Goal: Task Accomplishment & Management: Use online tool/utility

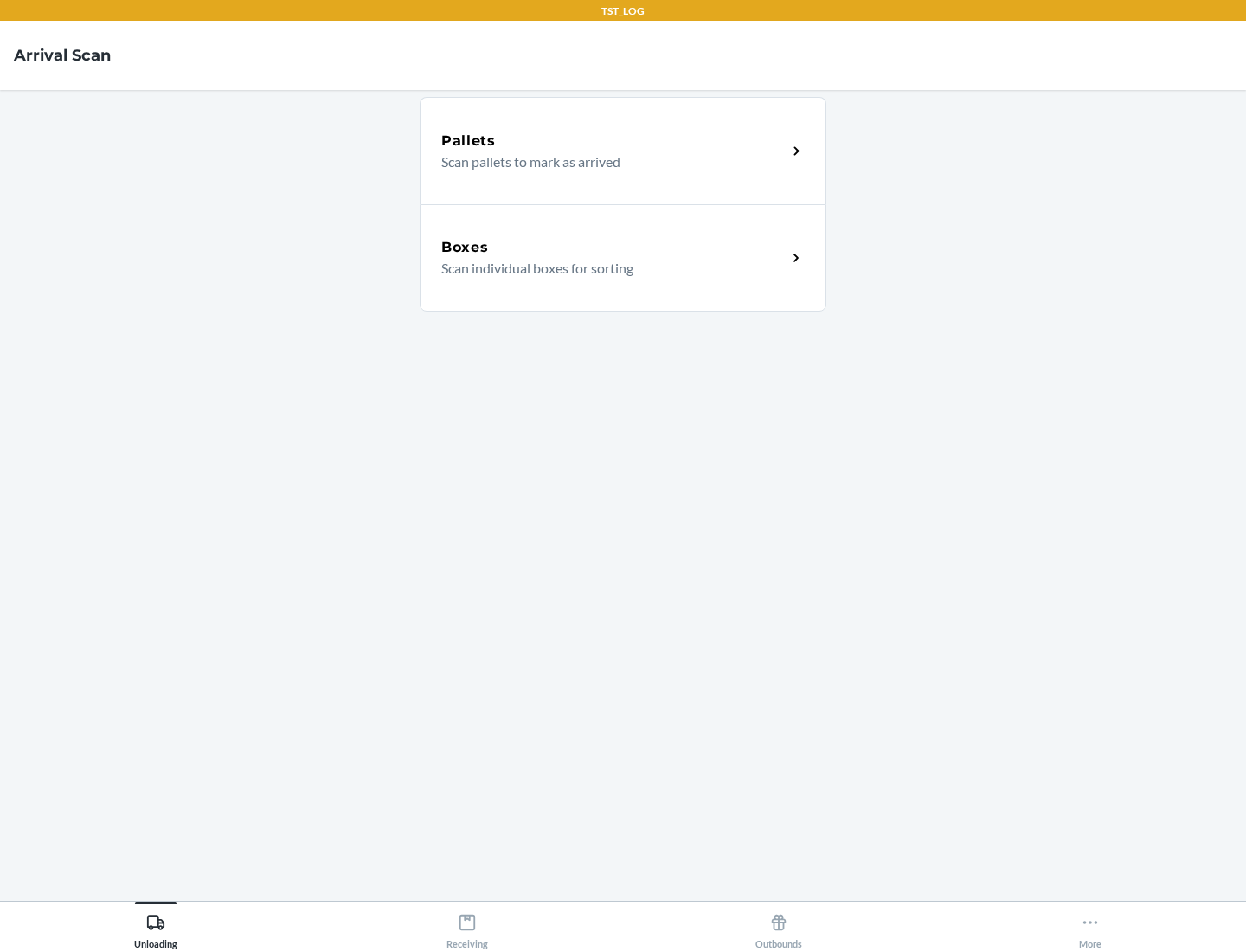
click at [613, 248] on div "Boxes" at bounding box center [613, 247] width 345 height 20
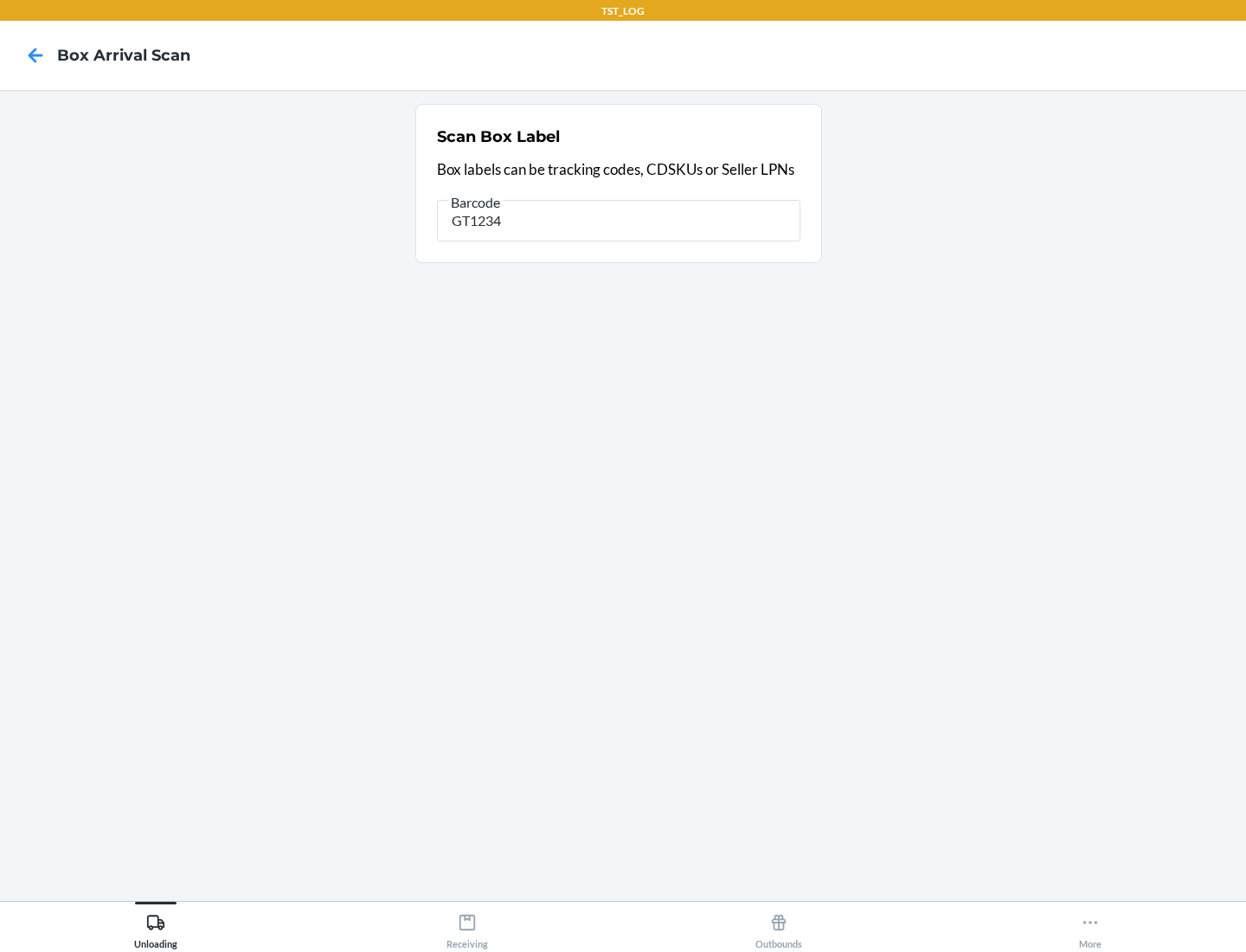
type input "GT1234"
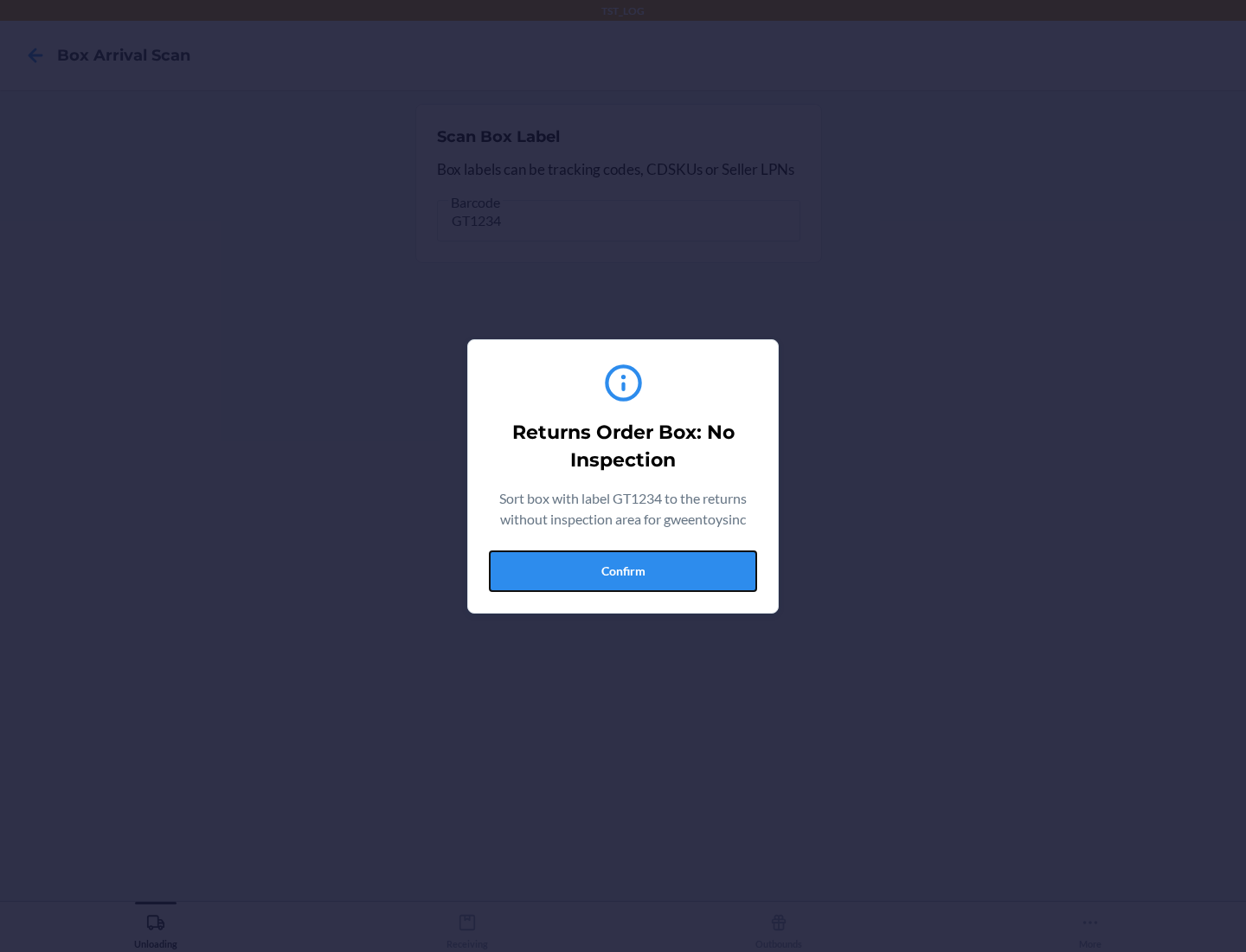
click at [623, 570] on button "Confirm" at bounding box center [623, 571] width 268 height 42
